Goal: Communication & Community: Answer question/provide support

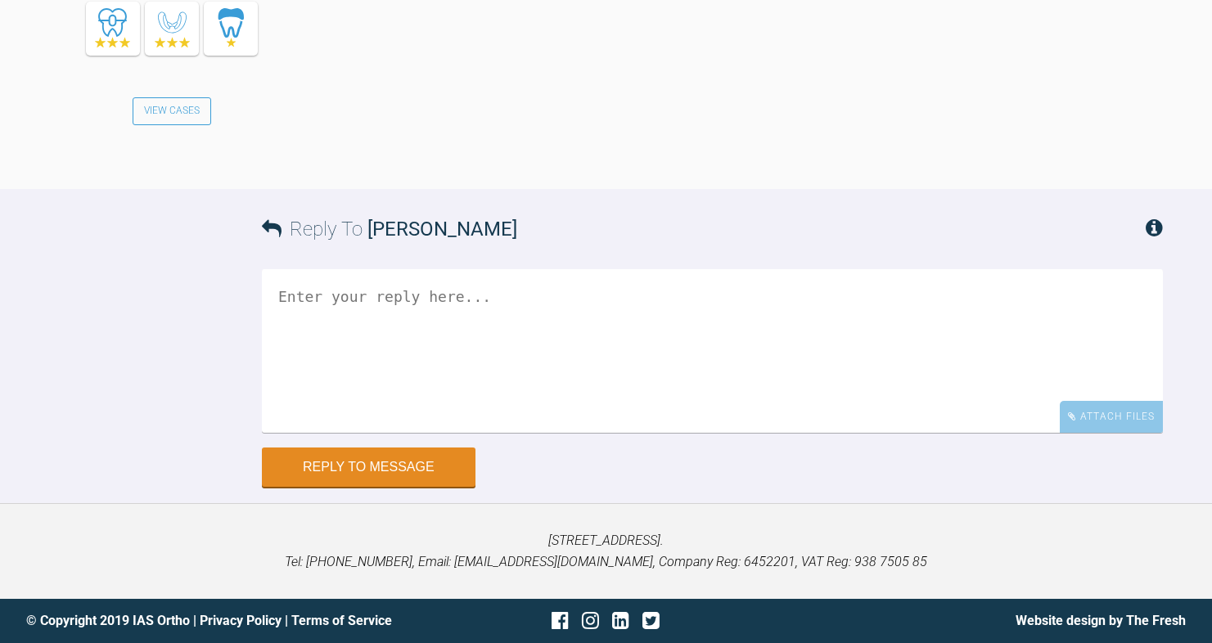
scroll to position [3520, 0]
click at [394, 433] on textarea at bounding box center [712, 351] width 901 height 164
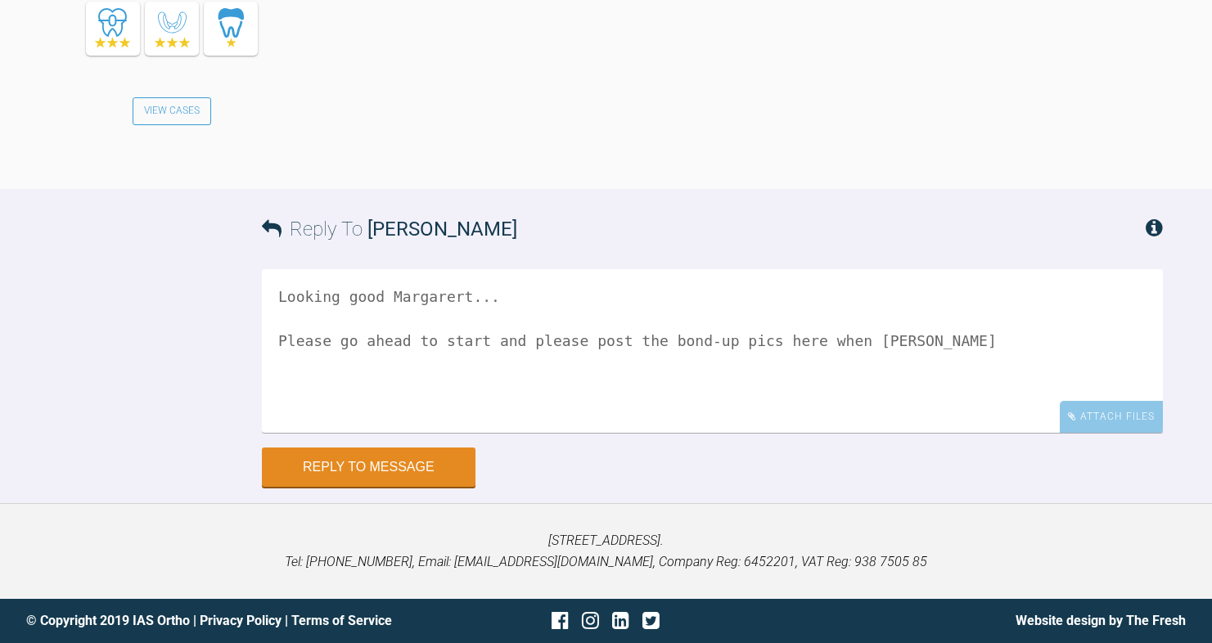
click at [878, 433] on textarea "Looking good Margarert... Please go ahead to start and please post the bond-up …" at bounding box center [712, 351] width 901 height 164
type textarea "Looking good Margarert... Please go ahead to start and please post the bond-up …"
click at [65, 487] on div "Reply To Margaret De Verteuil Looking good Margarert... Please go ahead to star…" at bounding box center [606, 338] width 1212 height 298
click at [422, 489] on button "Reply to Message" at bounding box center [369, 468] width 214 height 39
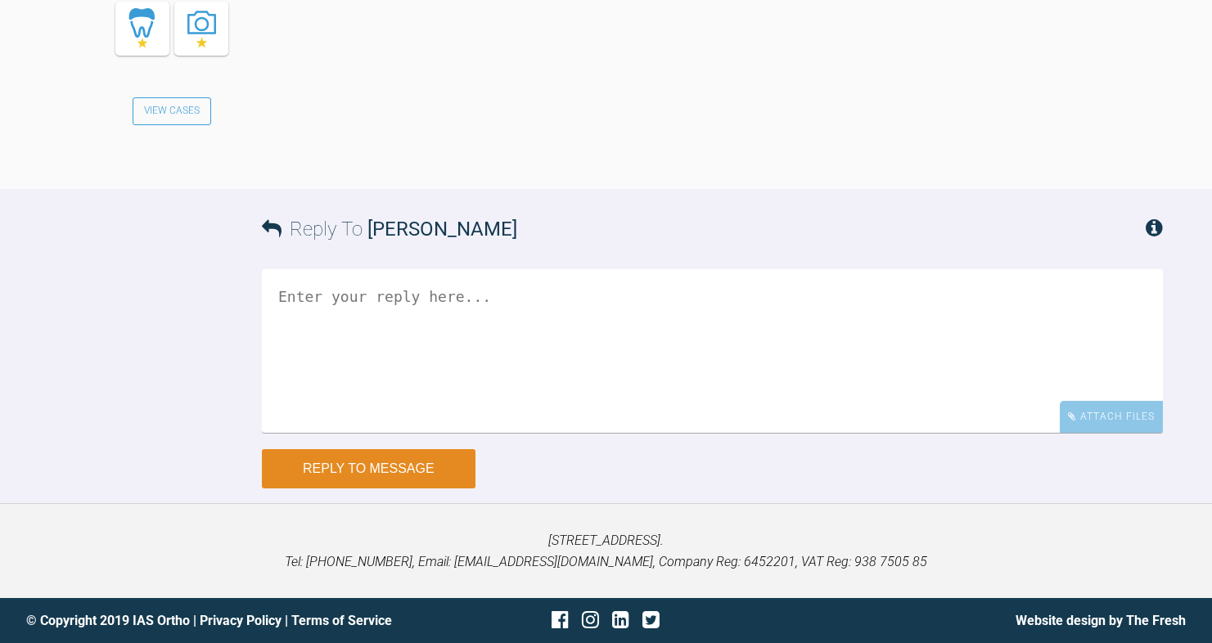
scroll to position [4201, 0]
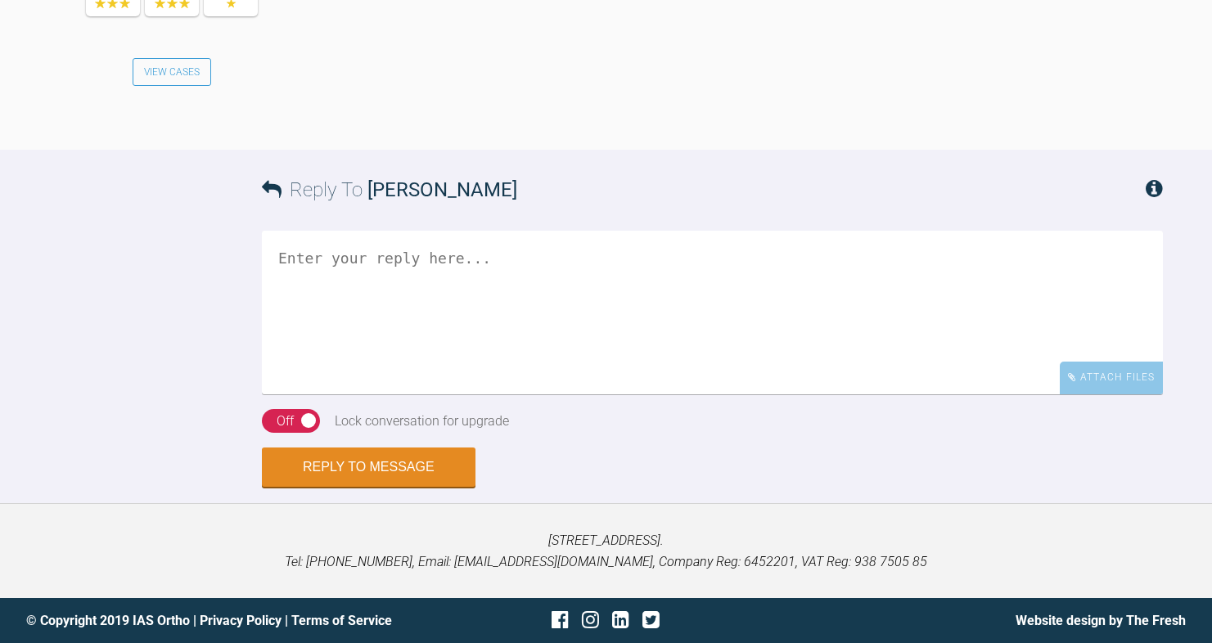
scroll to position [2515, 0]
click at [458, 395] on textarea at bounding box center [712, 313] width 901 height 164
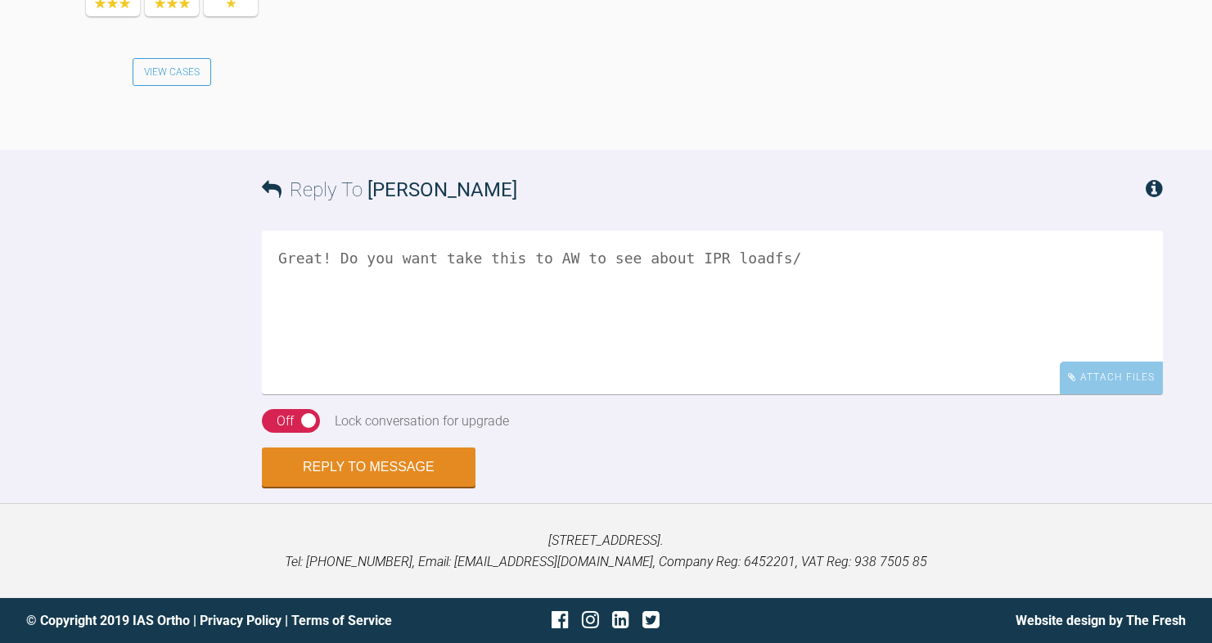
type textarea "Great! Do you want take this to AW to see about IPR loadfs/"
click at [291, 432] on div "Off" at bounding box center [285, 421] width 17 height 21
click at [340, 489] on button "Reply to Message" at bounding box center [369, 468] width 214 height 39
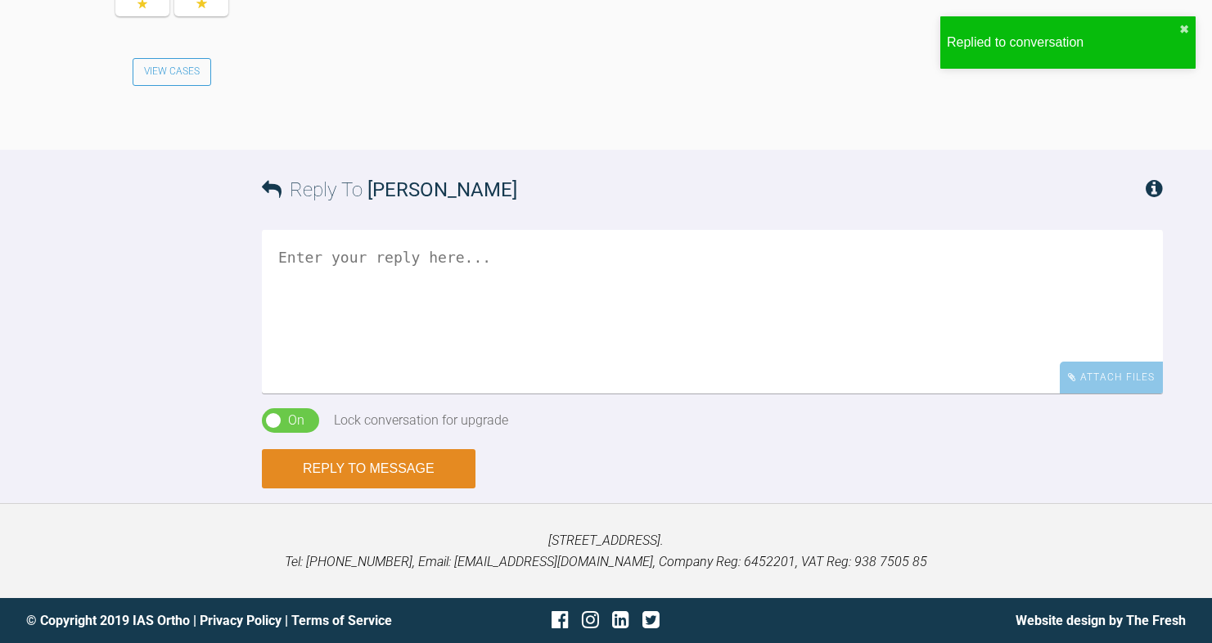
scroll to position [3123, 0]
